Goal: Information Seeking & Learning: Learn about a topic

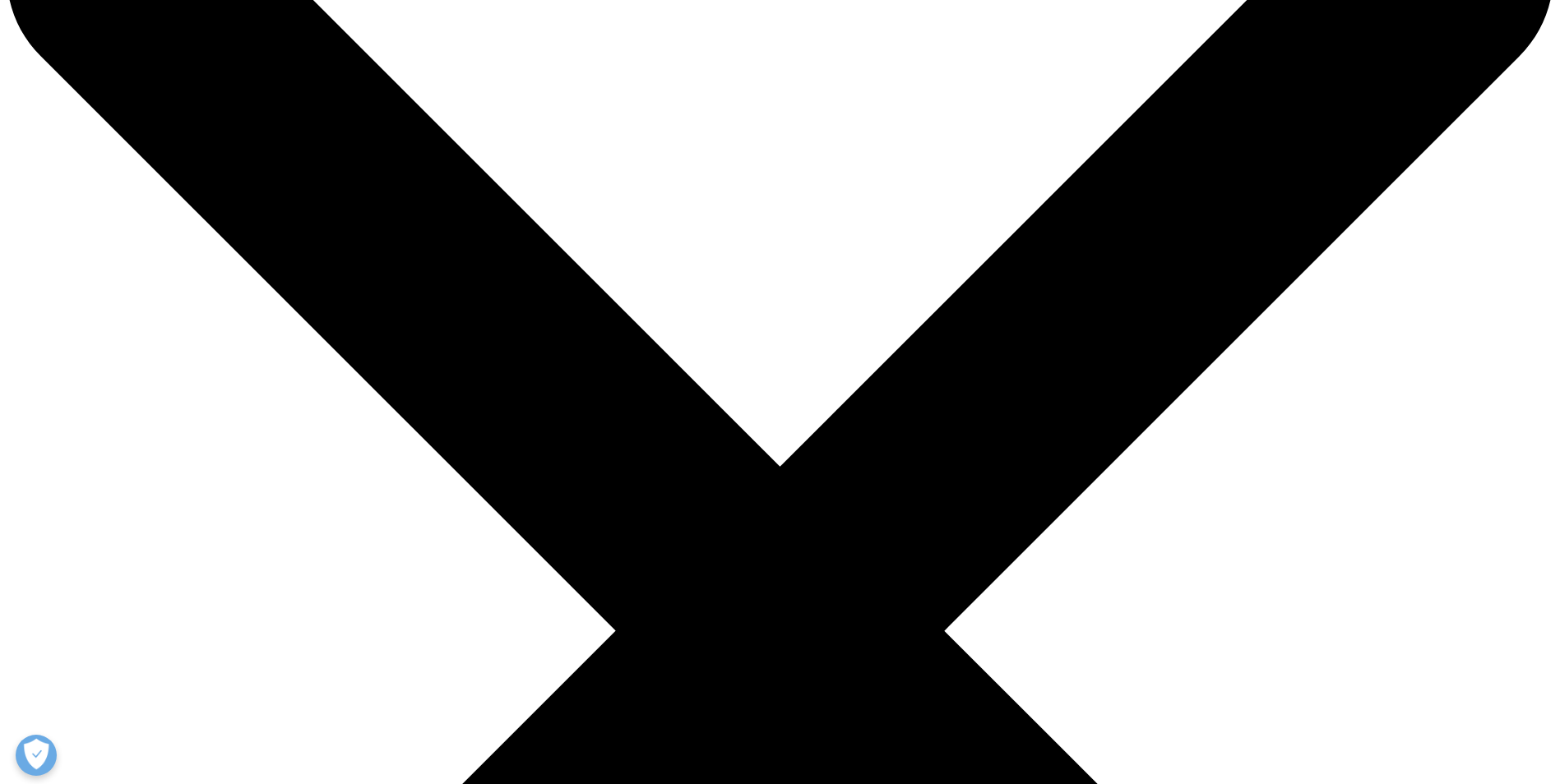
scroll to position [165, 0]
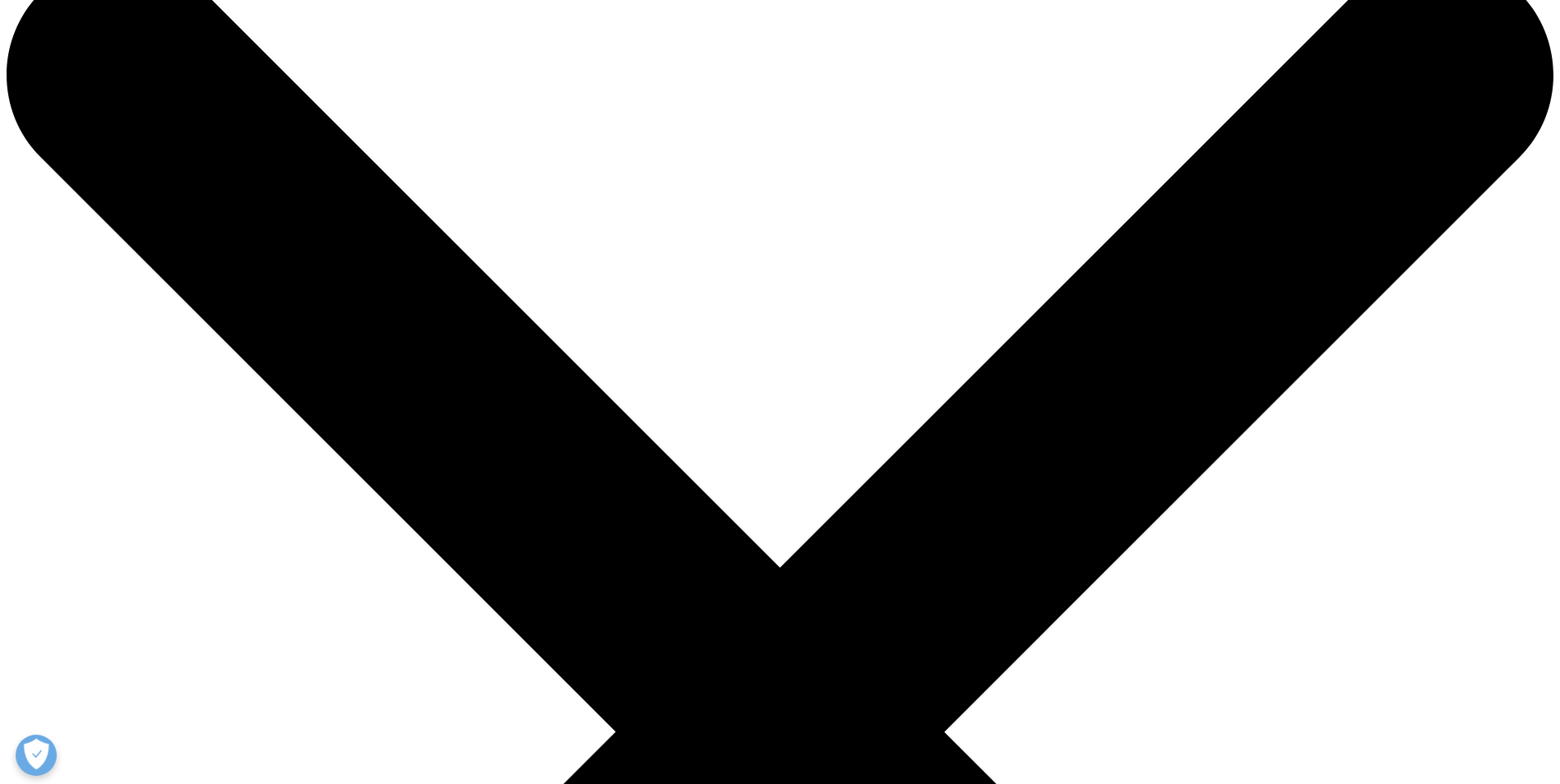
scroll to position [0, 0]
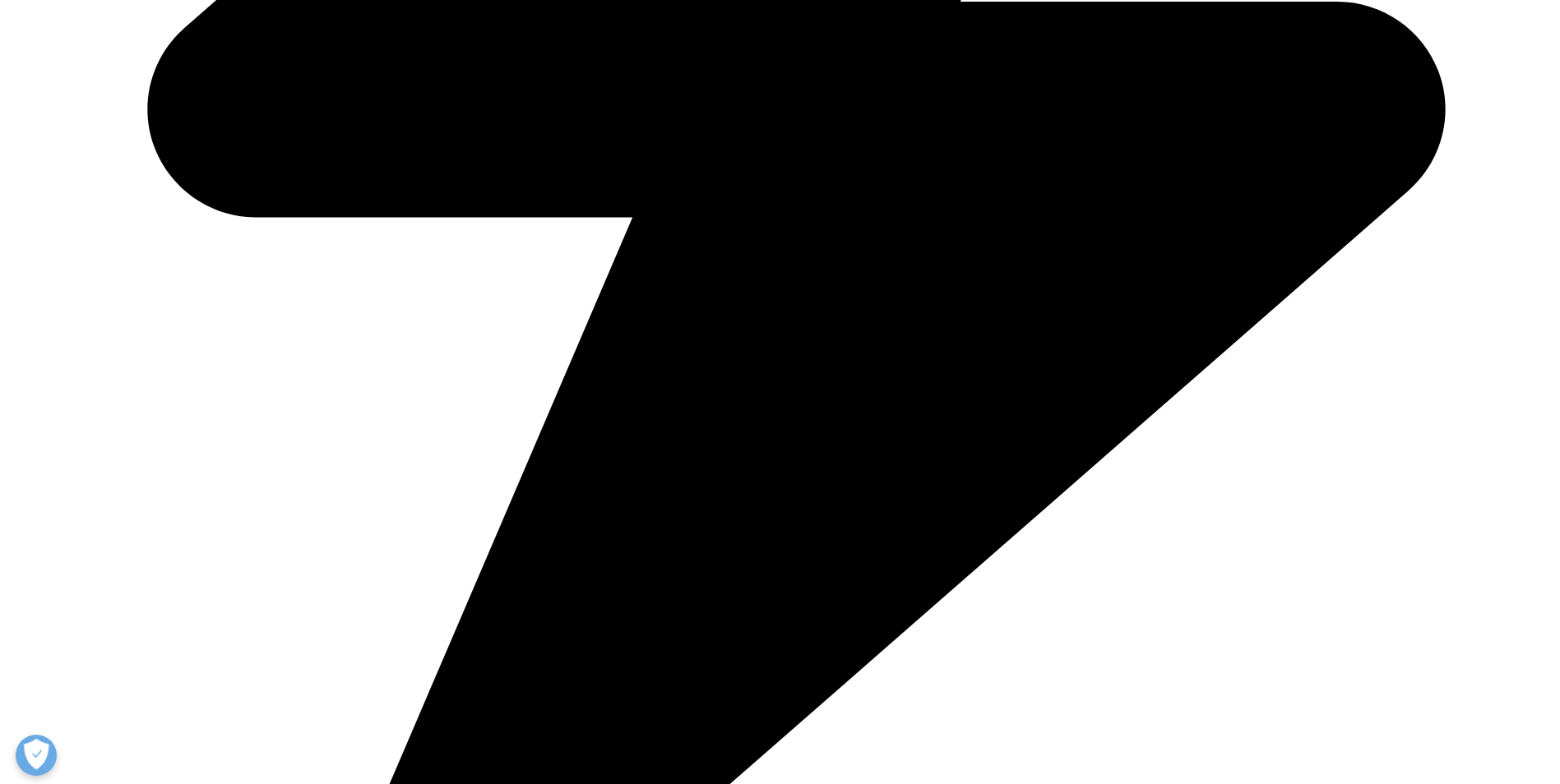
scroll to position [1540, 0]
